Goal: Navigation & Orientation: Find specific page/section

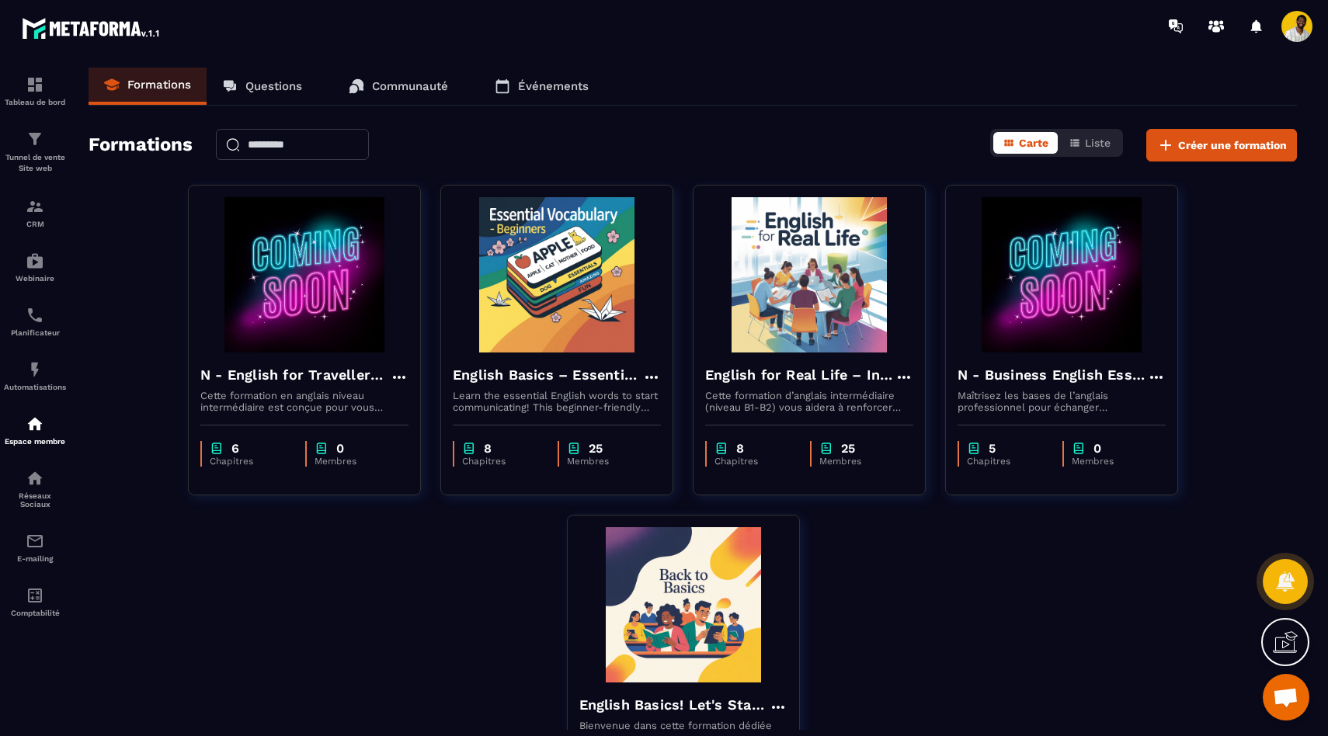
click at [408, 95] on link "Communauté" at bounding box center [398, 86] width 130 height 37
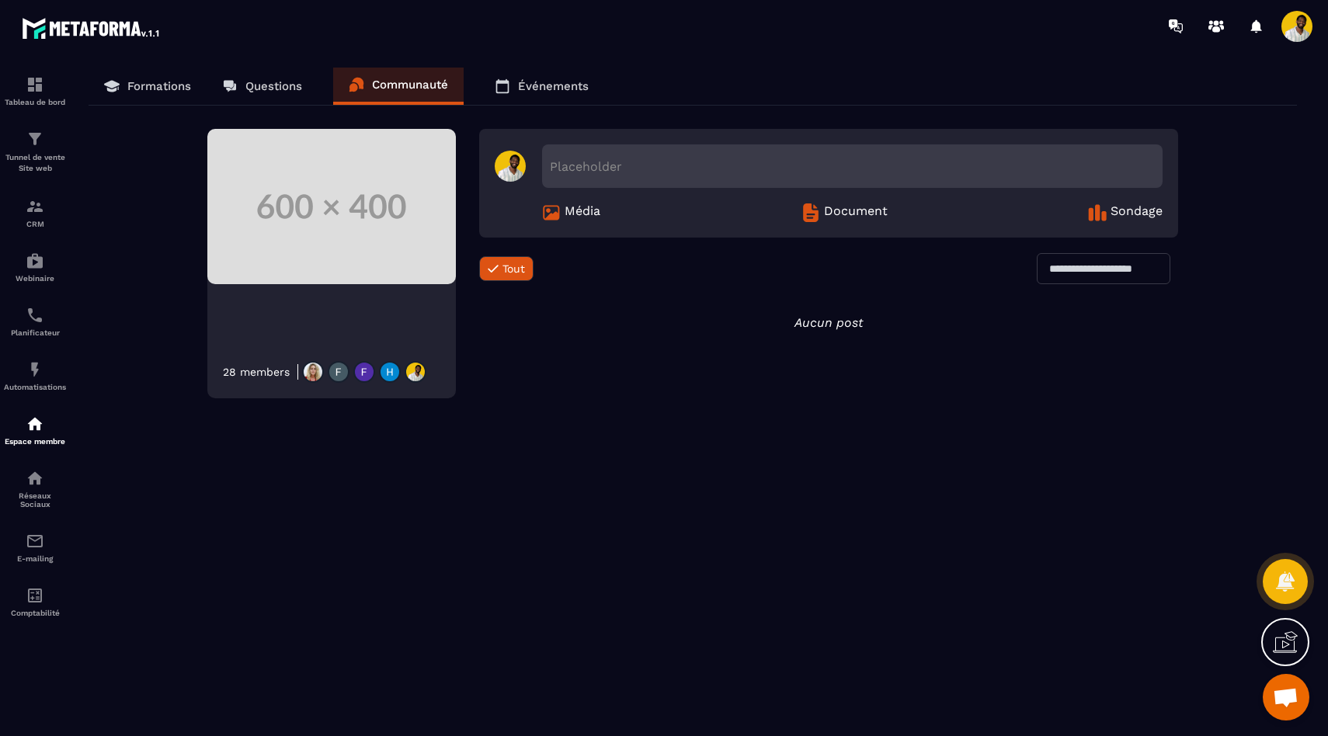
click at [523, 91] on p "Événements" at bounding box center [553, 86] width 71 height 14
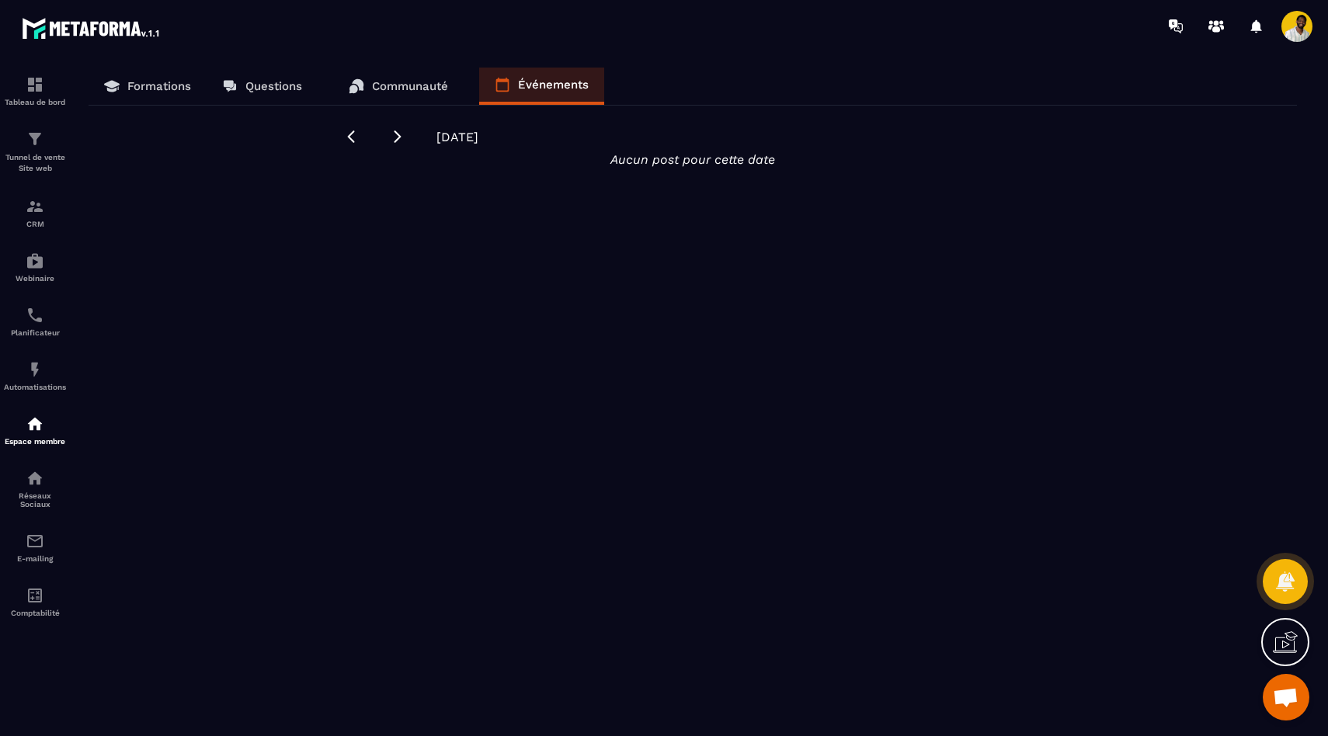
click at [417, 86] on p "Communauté" at bounding box center [410, 86] width 76 height 14
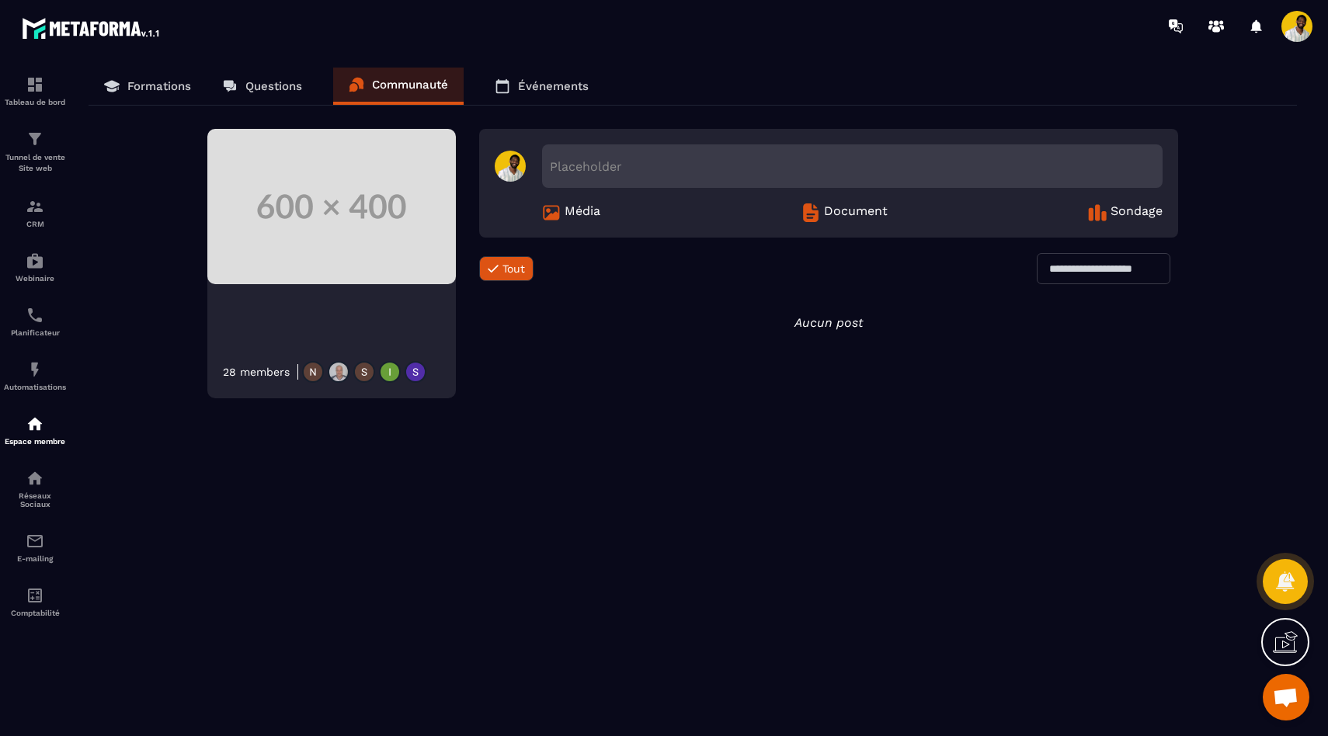
click at [301, 79] on p "Questions" at bounding box center [273, 86] width 57 height 14
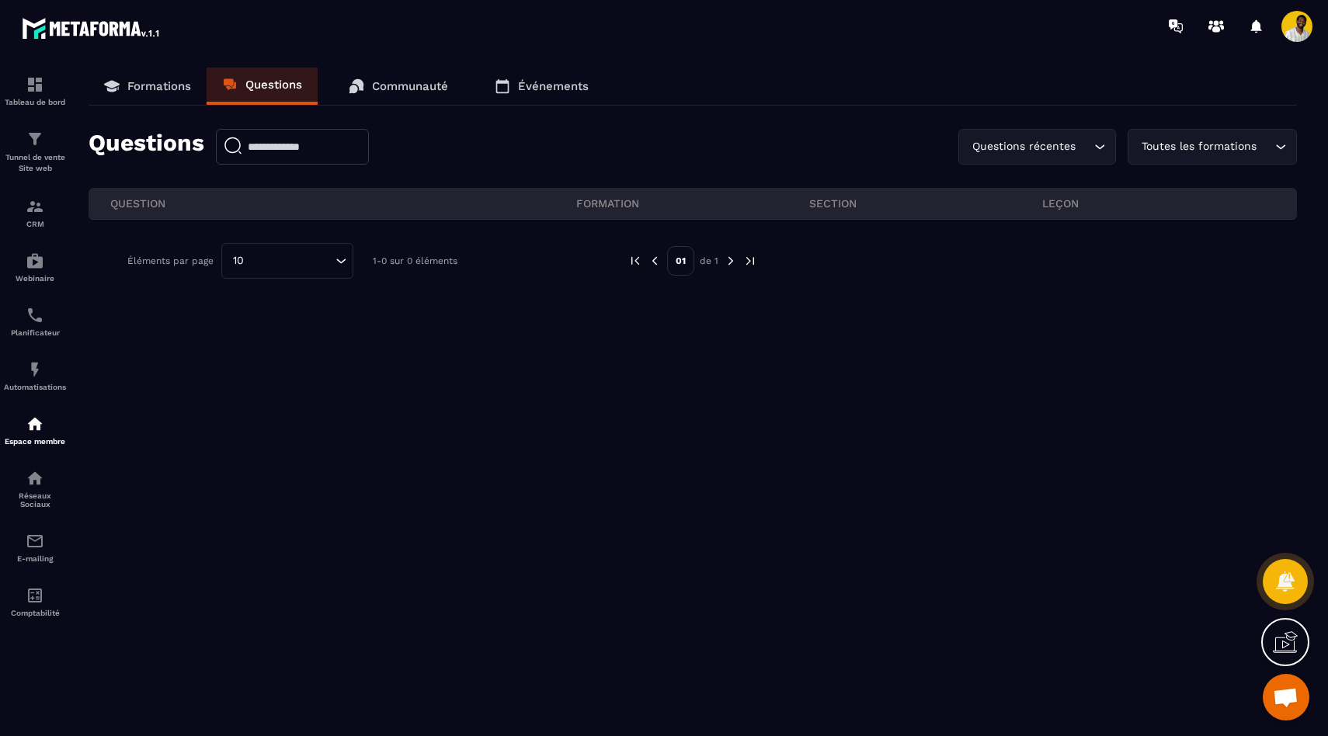
click at [1296, 36] on span at bounding box center [1296, 26] width 31 height 31
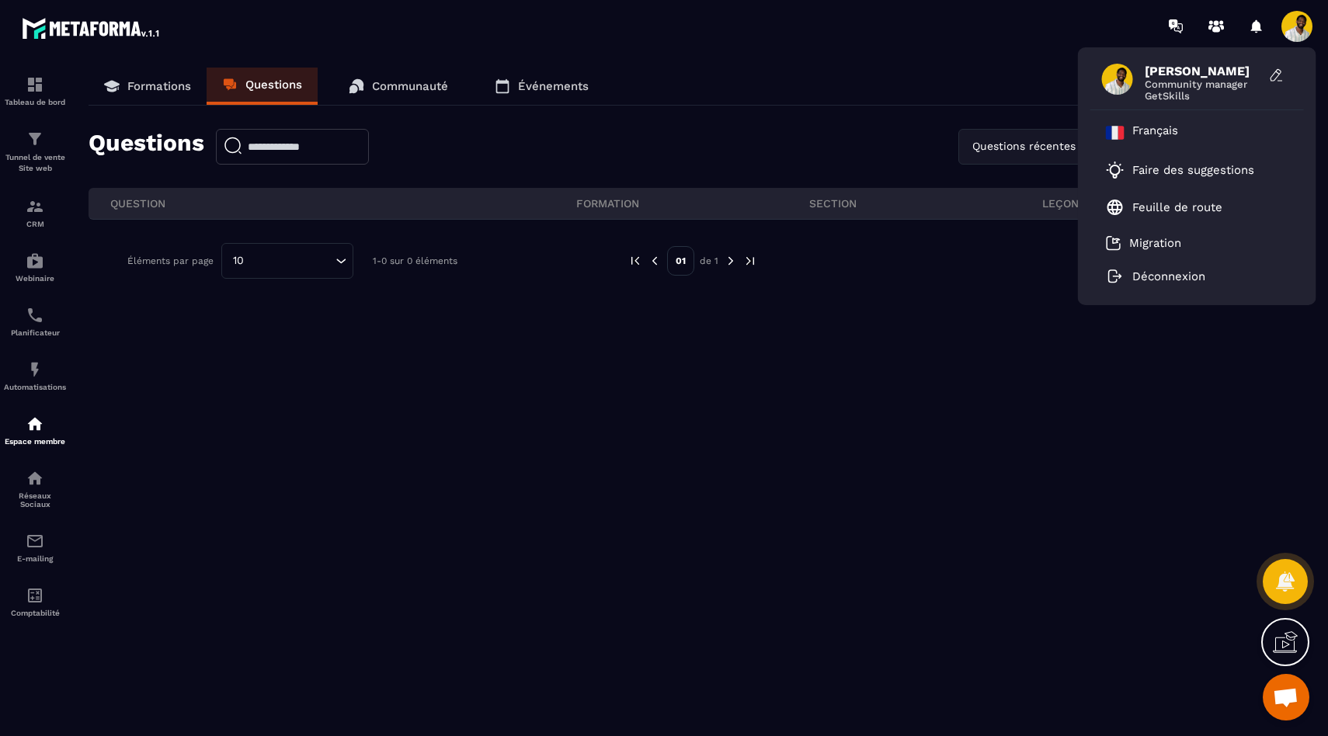
click at [799, 47] on div "[PERSON_NAME] Community manager GetSkills Français Faire des suggestions Feuill…" at bounding box center [754, 26] width 1145 height 52
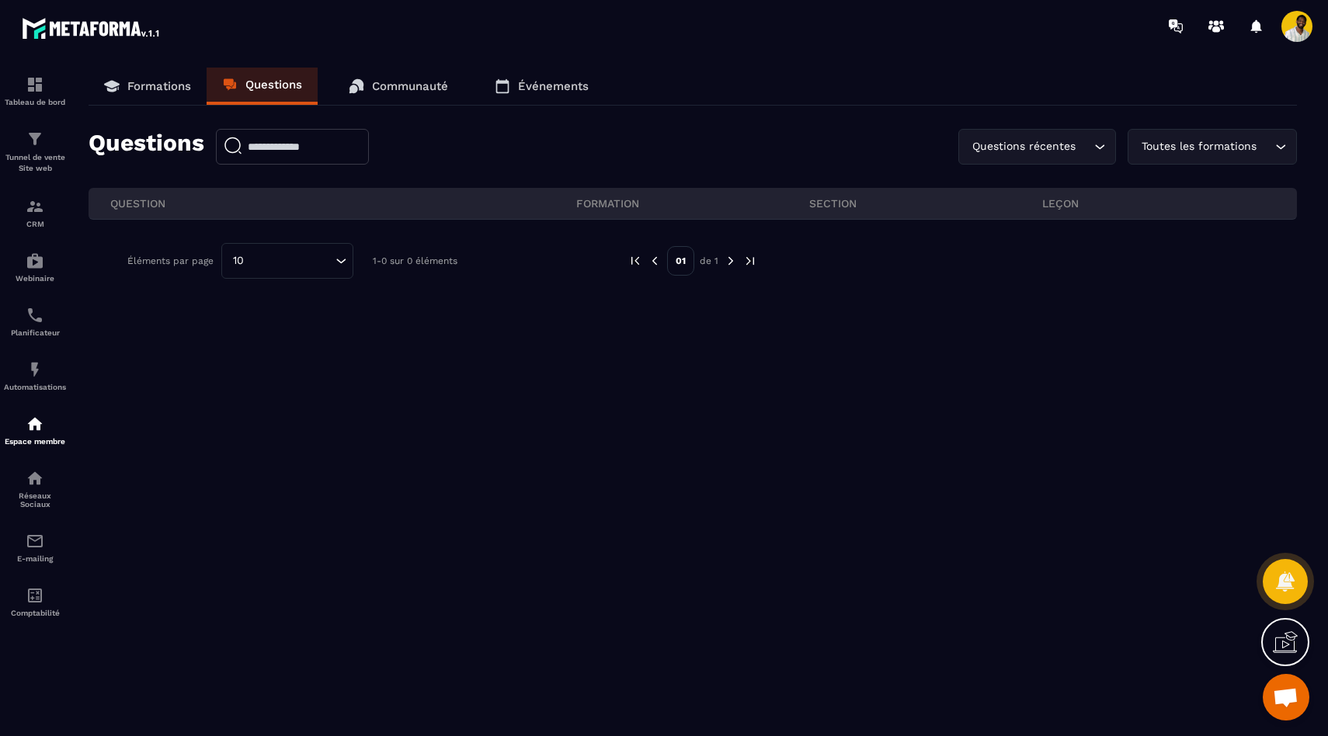
click at [1281, 31] on div at bounding box center [1296, 26] width 31 height 31
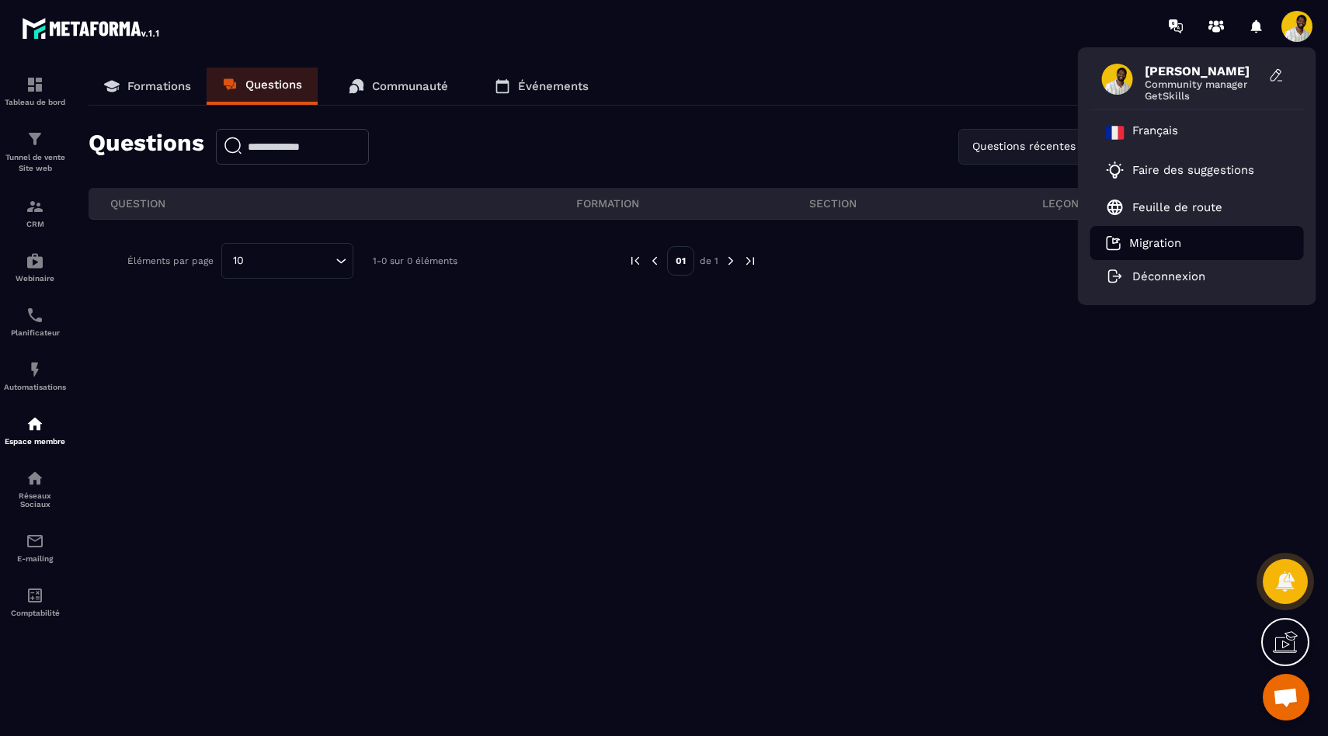
click at [1177, 242] on p "Migration" at bounding box center [1155, 243] width 52 height 14
click at [1168, 92] on span "GetSkills" at bounding box center [1203, 96] width 116 height 12
click at [1282, 75] on icon at bounding box center [1277, 76] width 16 height 16
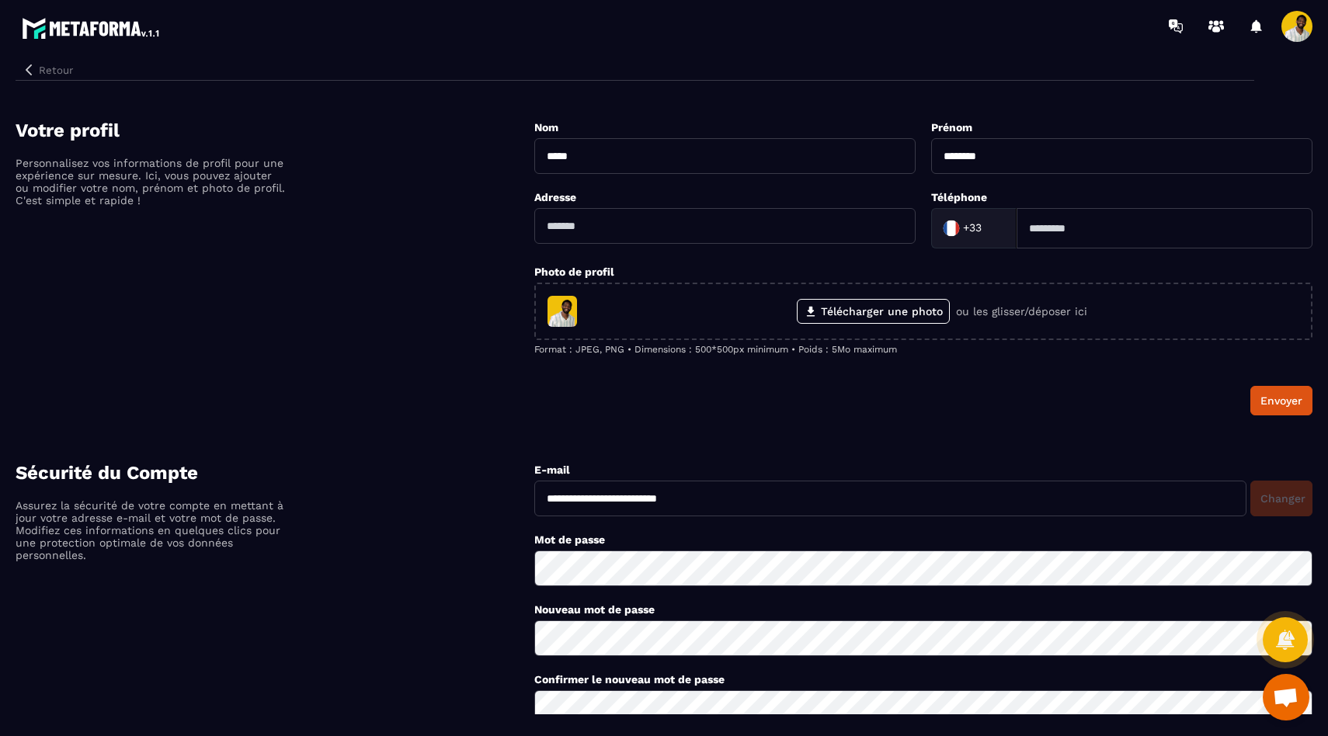
click at [55, 73] on button "Retour" at bounding box center [48, 70] width 64 height 20
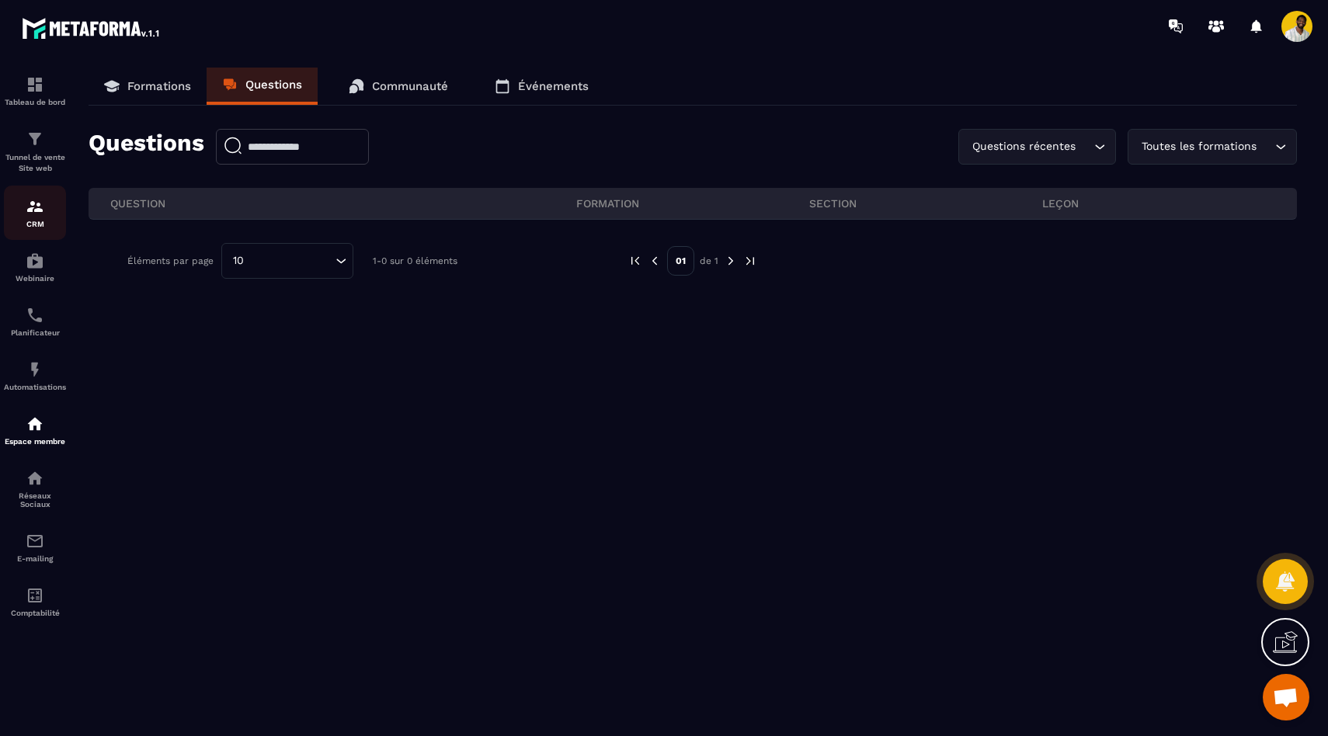
click at [47, 211] on div "CRM" at bounding box center [35, 212] width 62 height 31
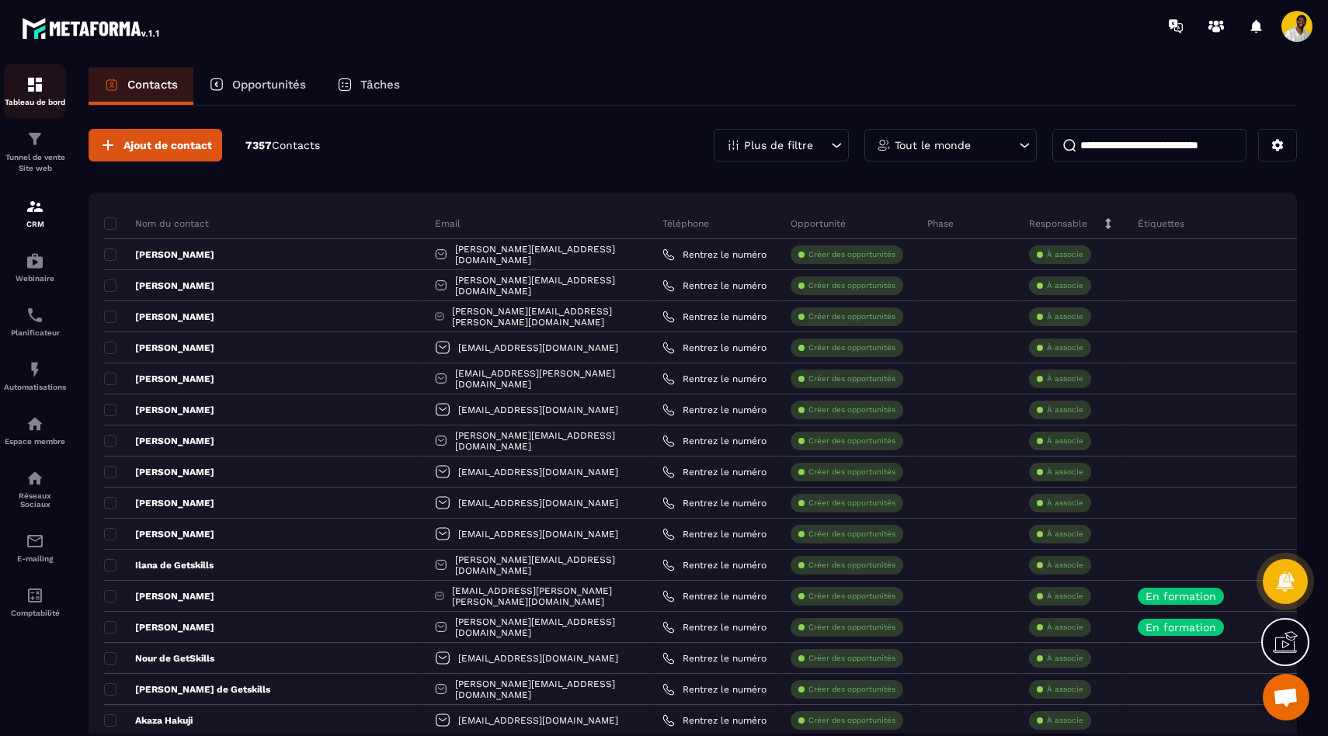
click at [30, 92] on img at bounding box center [35, 84] width 19 height 19
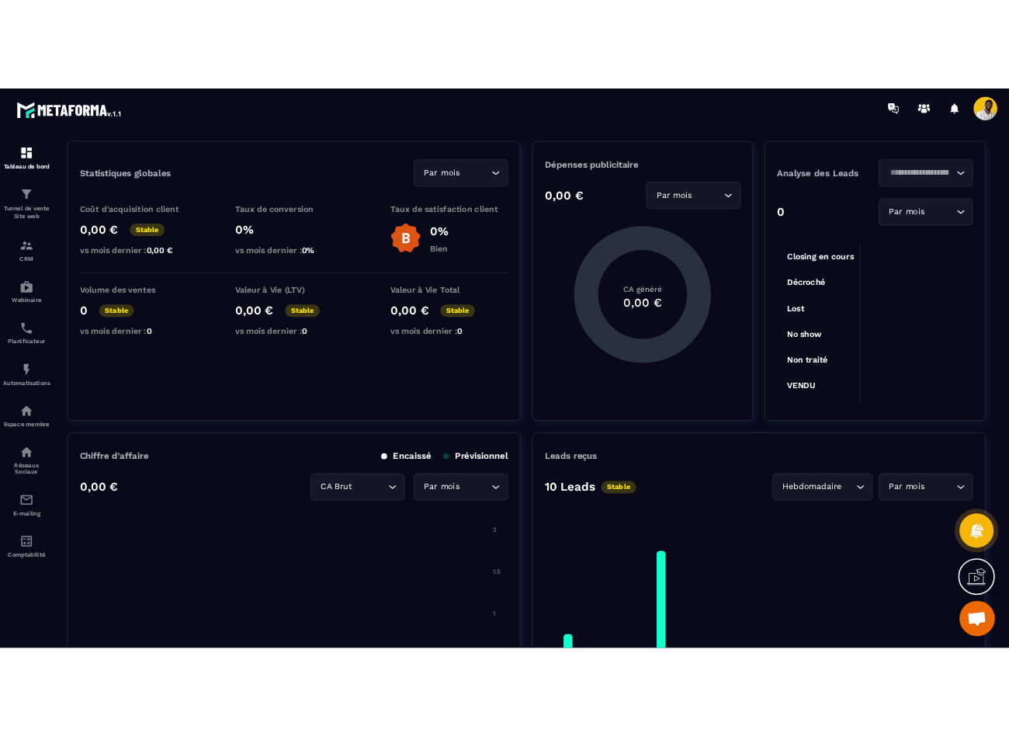
scroll to position [39, 0]
